Goal: Information Seeking & Learning: Compare options

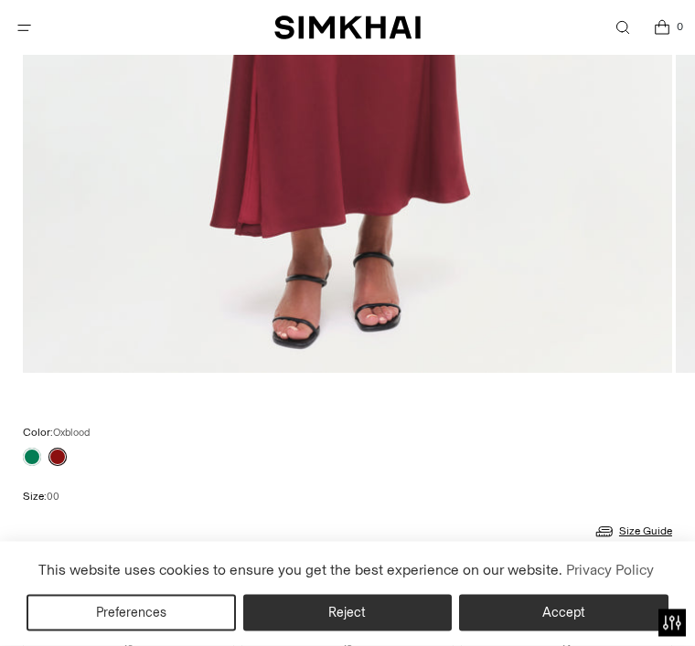
scroll to position [801, 0]
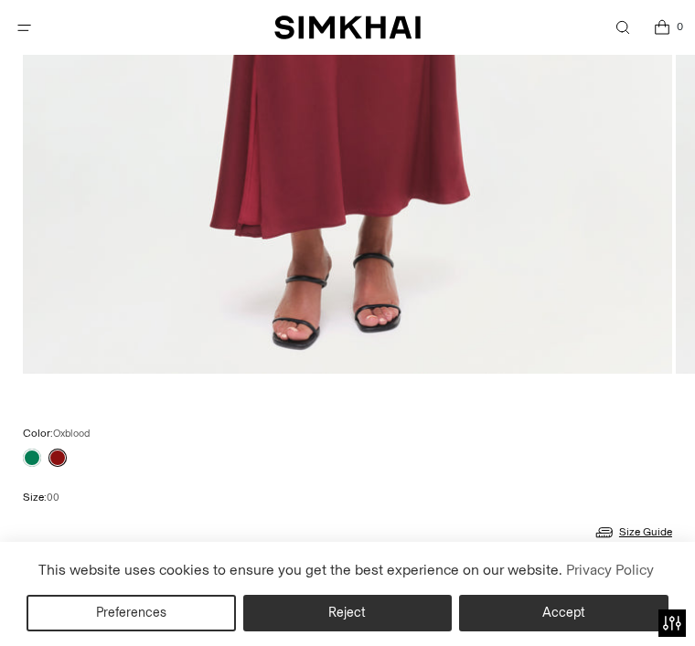
click at [32, 463] on link at bounding box center [32, 458] width 18 height 18
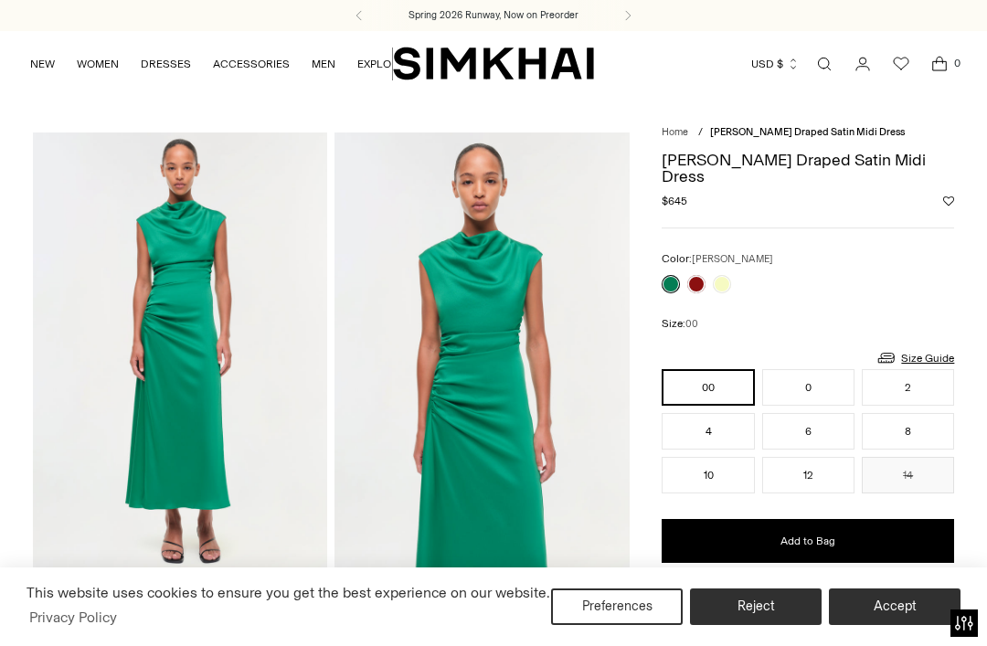
click at [694, 271] on div at bounding box center [696, 284] width 77 height 26
click at [694, 275] on link at bounding box center [722, 284] width 18 height 18
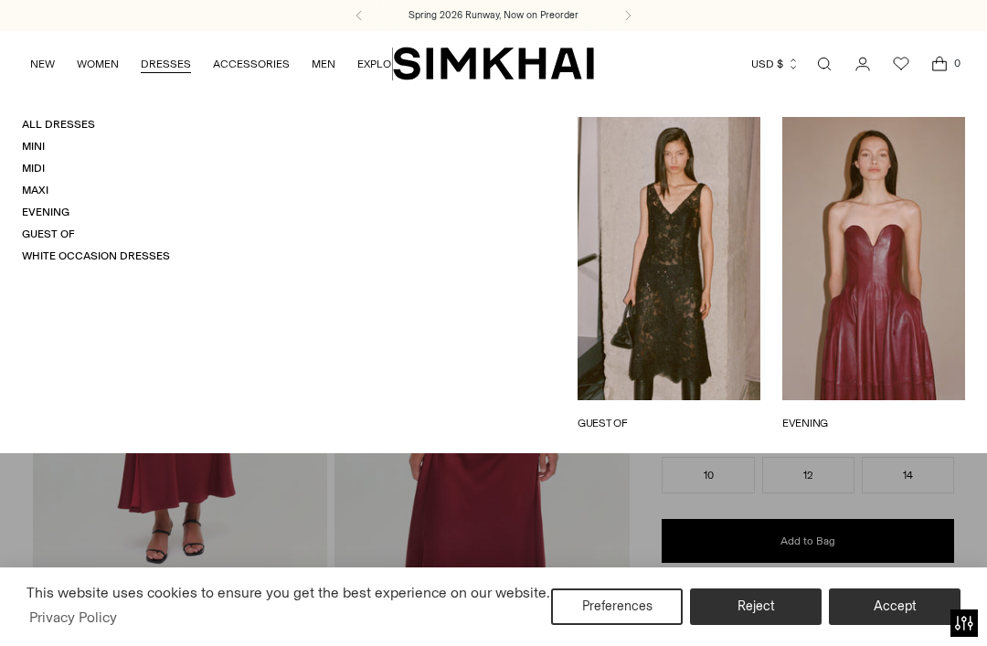
click at [38, 236] on link "Guest Of" at bounding box center [48, 234] width 53 height 13
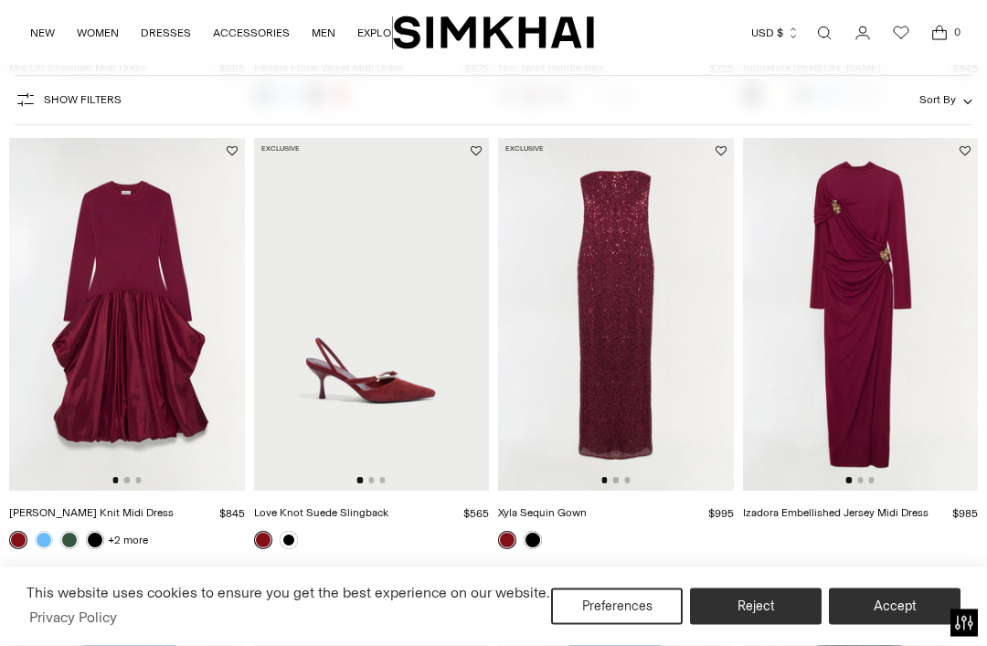
scroll to position [1455, 0]
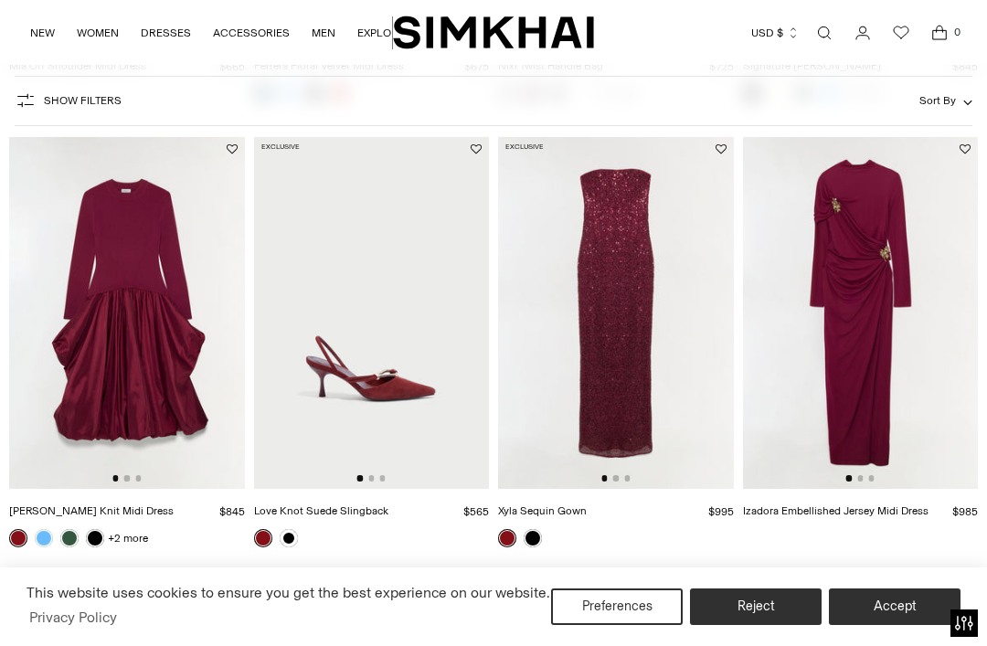
click at [633, 346] on img at bounding box center [616, 312] width 236 height 353
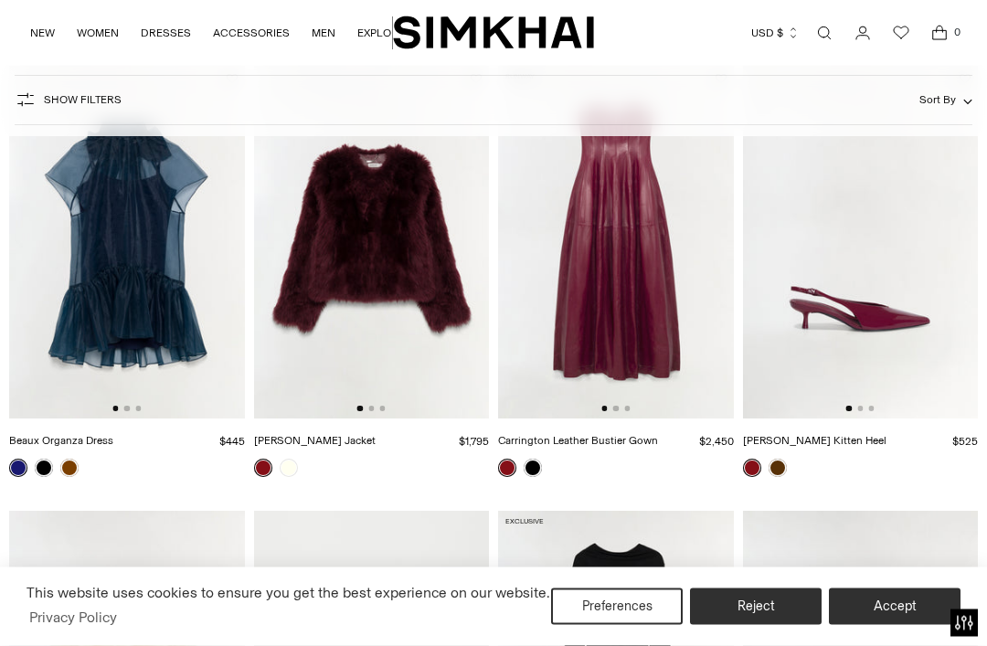
scroll to position [2416, 0]
click at [615, 235] on img at bounding box center [616, 242] width 236 height 353
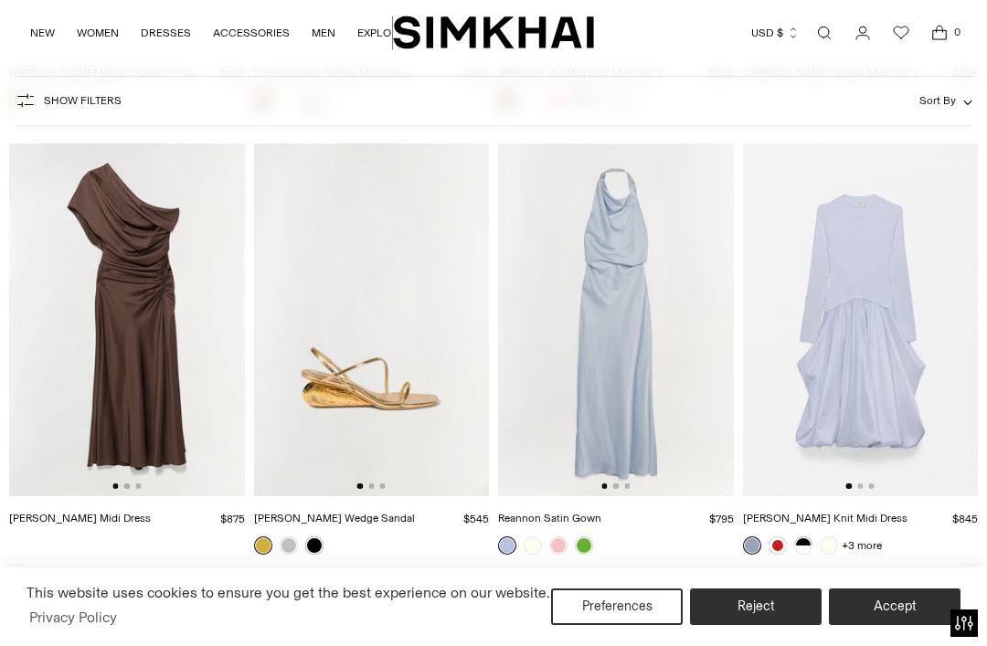
scroll to position [7705, 0]
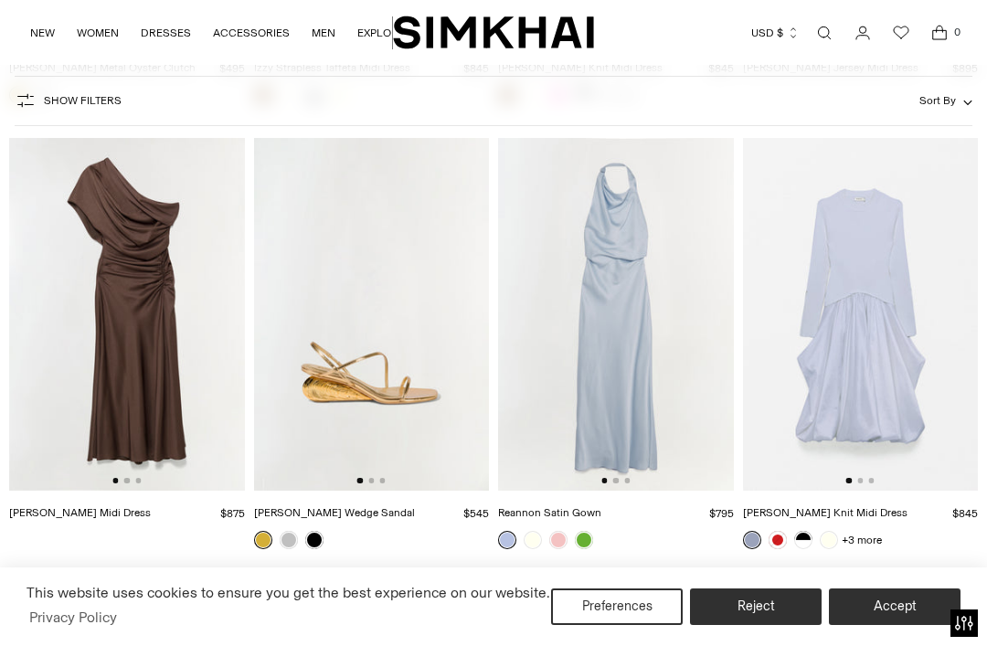
click at [639, 332] on img at bounding box center [616, 314] width 236 height 353
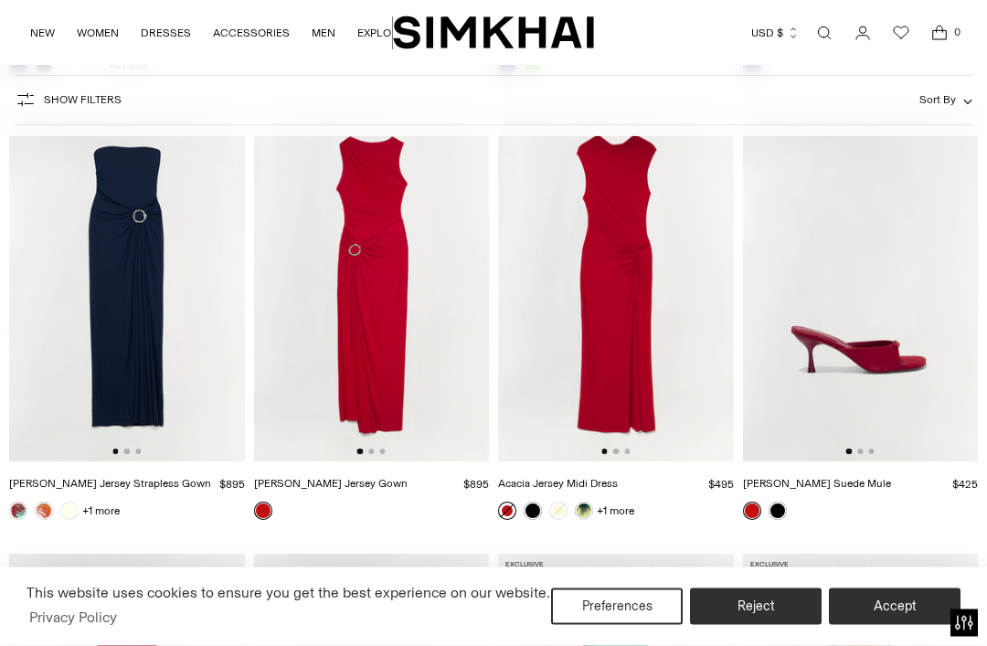
scroll to position [8613, 0]
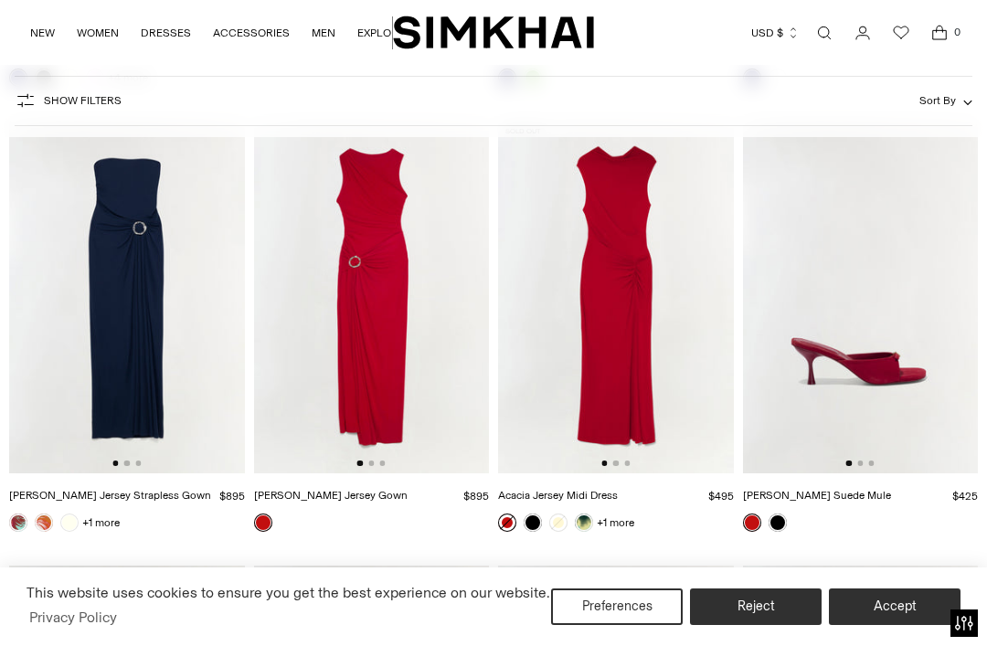
click at [608, 300] on img at bounding box center [616, 297] width 236 height 353
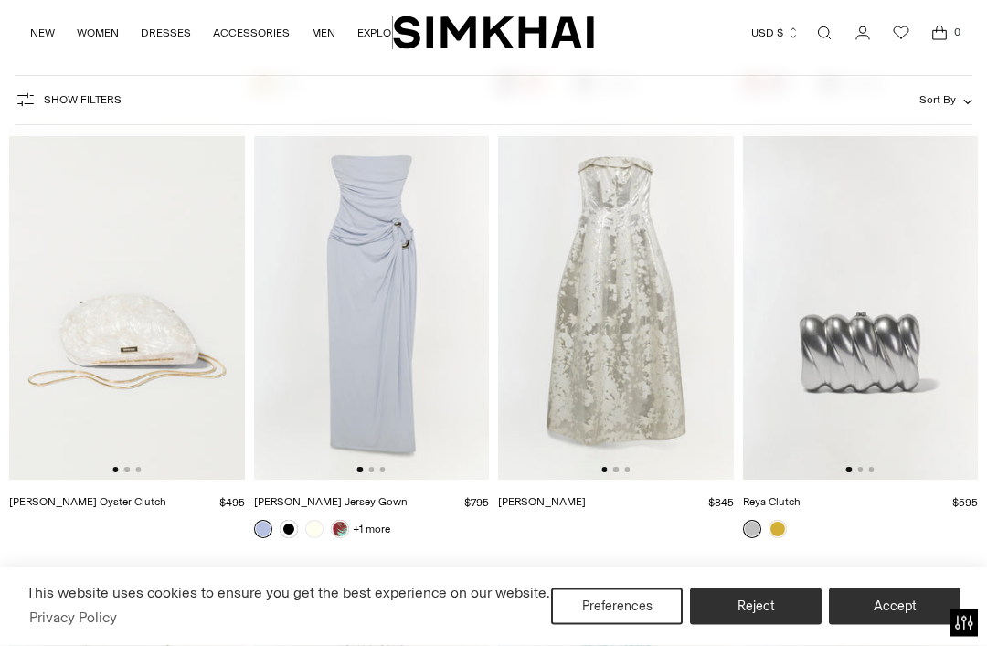
scroll to position [9497, 0]
click at [385, 368] on img at bounding box center [372, 304] width 236 height 353
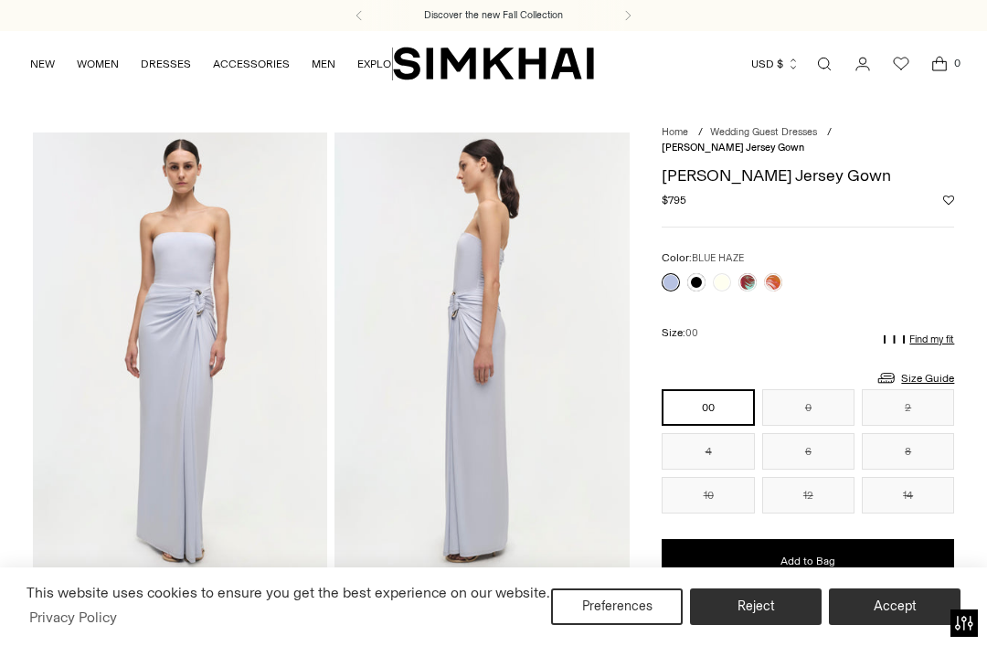
click at [775, 289] on link at bounding box center [773, 282] width 18 height 18
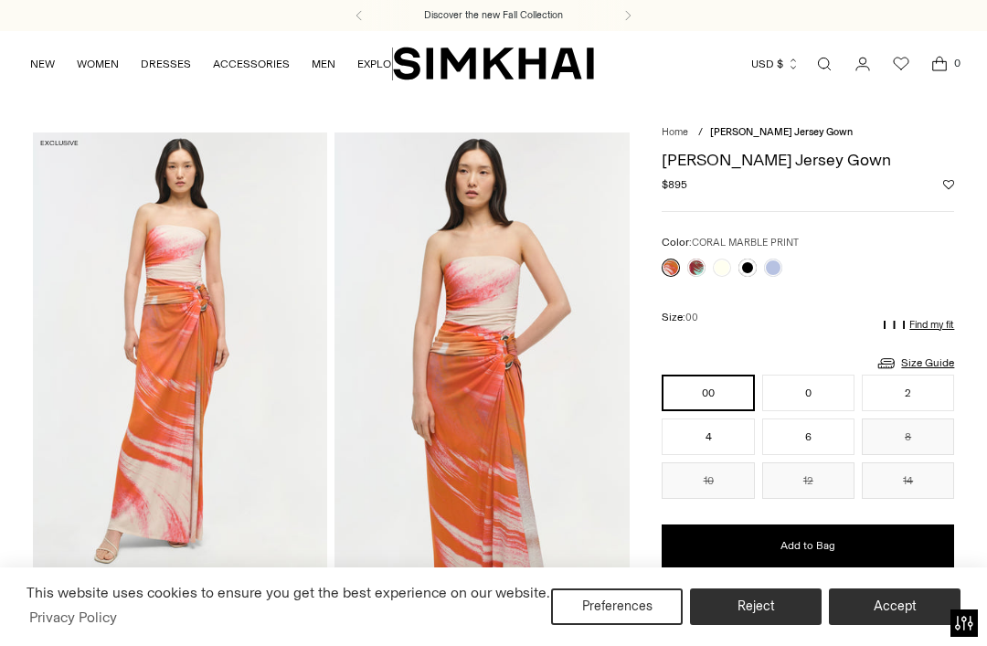
click at [720, 268] on link at bounding box center [722, 268] width 18 height 18
click at [773, 268] on link at bounding box center [773, 268] width 18 height 18
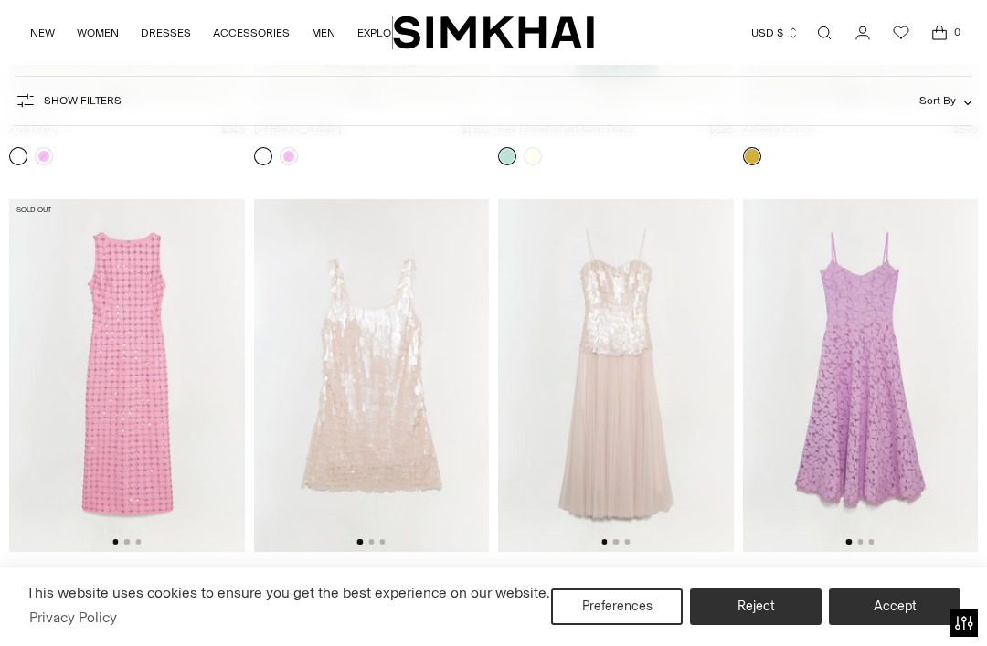
scroll to position [10317, 0]
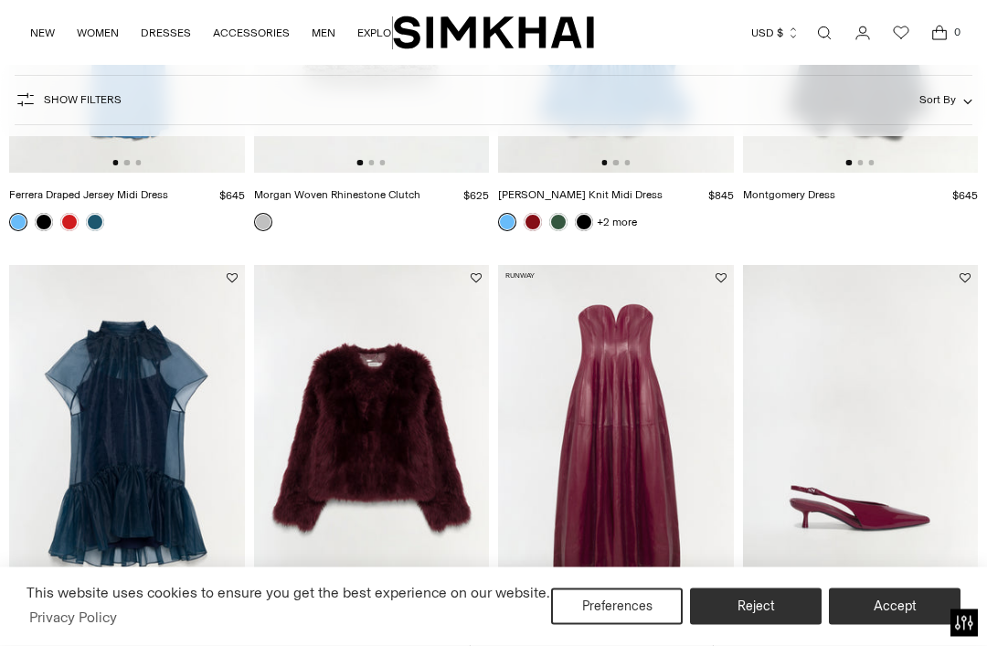
scroll to position [2370, 0]
